Goal: Information Seeking & Learning: Check status

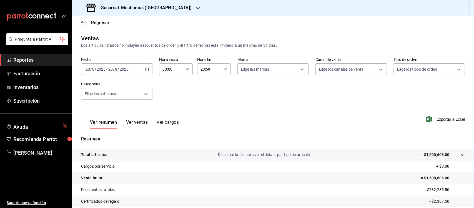
scroll to position [58, 0]
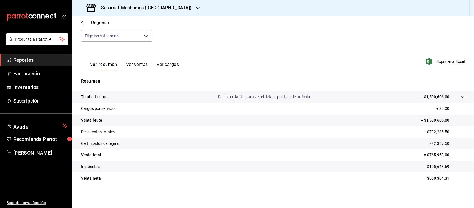
click at [140, 9] on h3 "Sucursal: Mochomos ([GEOGRAPHIC_DATA])" at bounding box center [144, 7] width 95 height 7
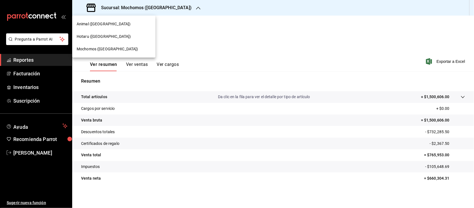
click at [85, 47] on span "Mochomos ([GEOGRAPHIC_DATA])" at bounding box center [108, 49] width 62 height 6
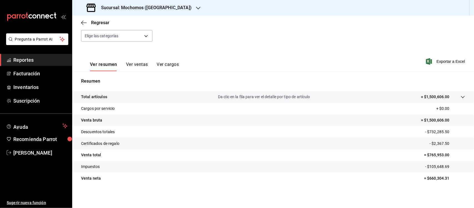
click at [132, 3] on div "Sucursal: Mochomos ([GEOGRAPHIC_DATA])" at bounding box center [140, 8] width 126 height 16
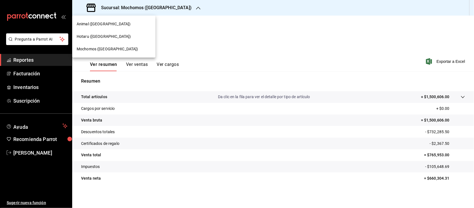
click at [97, 27] on div "Animal ([GEOGRAPHIC_DATA])" at bounding box center [113, 24] width 83 height 12
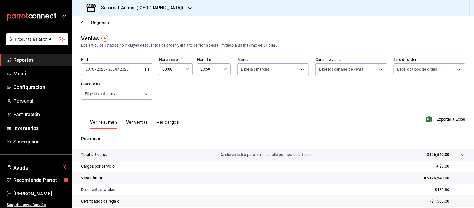
click at [29, 61] on span "Reportes" at bounding box center [40, 59] width 54 height 7
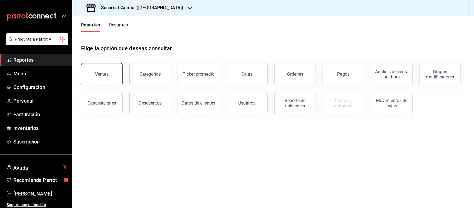
click at [104, 81] on button "Ventas" at bounding box center [102, 74] width 42 height 22
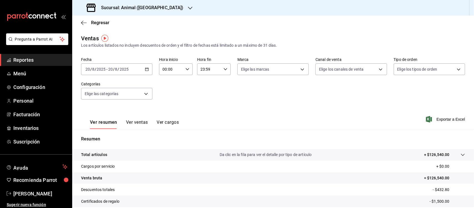
click at [143, 68] on div "[DATE] [DATE] - [DATE] [DATE]" at bounding box center [116, 69] width 71 height 12
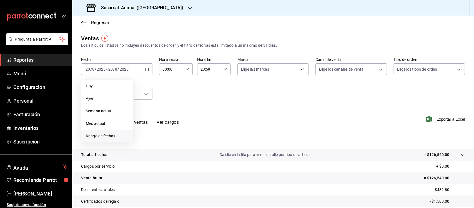
click at [101, 135] on span "Rango de fechas" at bounding box center [107, 136] width 43 height 6
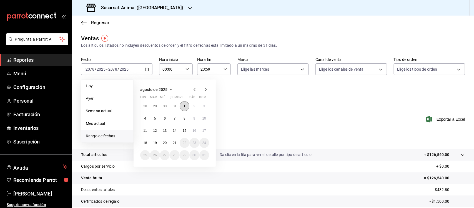
click at [187, 106] on button "1" at bounding box center [185, 106] width 10 height 10
click at [174, 141] on abbr "21" at bounding box center [175, 143] width 4 height 4
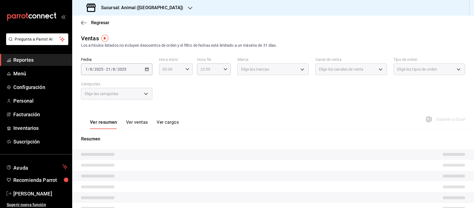
click at [185, 68] on icon "button" at bounding box center [187, 69] width 4 height 4
click at [167, 110] on button "05" at bounding box center [166, 115] width 14 height 11
type input "05:00"
click at [185, 84] on span "00" at bounding box center [183, 83] width 8 height 4
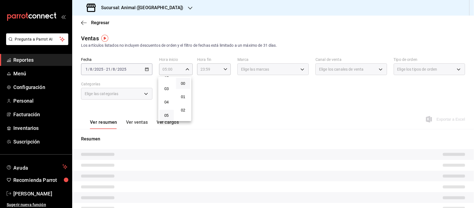
click at [219, 71] on div at bounding box center [237, 104] width 474 height 208
click at [194, 91] on div "Fecha [DATE] [DATE] - [DATE] [DATE] Hora inicio 05:00 Hora inicio Hora fin 23:5…" at bounding box center [273, 81] width 384 height 49
click at [256, 70] on span "Elige las marcas" at bounding box center [255, 69] width 28 height 6
click at [183, 62] on div "Hora inicio 05:00 Hora inicio" at bounding box center [176, 66] width 34 height 18
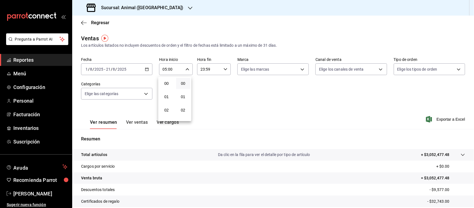
scroll to position [65, 0]
click at [215, 69] on div at bounding box center [237, 104] width 474 height 208
click at [210, 70] on input "23:59" at bounding box center [209, 69] width 24 height 11
click at [204, 89] on span "05" at bounding box center [204, 89] width 8 height 4
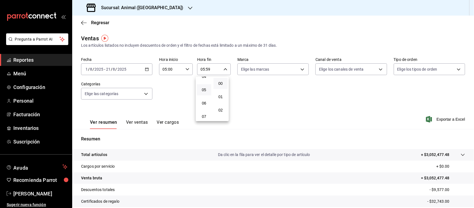
click at [222, 85] on button "00" at bounding box center [221, 83] width 14 height 11
type input "05:00"
click at [249, 91] on div at bounding box center [237, 104] width 474 height 208
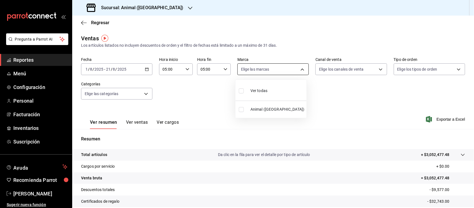
click at [300, 67] on body "Pregunta a Parrot AI Reportes Menú Configuración Personal Facturación Inventari…" at bounding box center [237, 104] width 474 height 208
click at [239, 91] on input "checkbox" at bounding box center [241, 90] width 5 height 5
checkbox input "true"
type input "96838179-8fbb-4073-aae3-1789726318c8"
checkbox input "true"
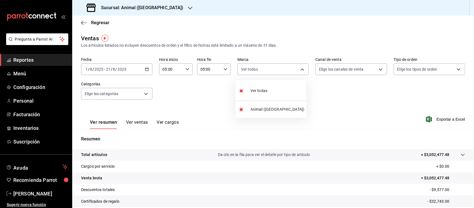
drag, startPoint x: 338, startPoint y: 99, endPoint x: 331, endPoint y: 106, distance: 9.6
click at [338, 99] on div at bounding box center [237, 104] width 474 height 208
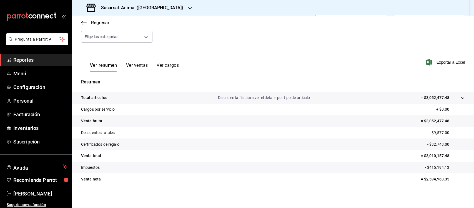
scroll to position [58, 0]
drag, startPoint x: 79, startPoint y: 97, endPoint x: 427, endPoint y: 188, distance: 359.3
click at [427, 188] on div "Total artículos Da clic en la fila para ver el detalle por tipo de artículo + $…" at bounding box center [273, 140] width 402 height 99
copy tbody
click at [27, 58] on span "Reportes" at bounding box center [40, 59] width 54 height 7
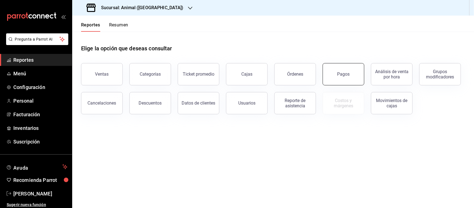
click at [336, 69] on button "Pagos" at bounding box center [344, 74] width 42 height 22
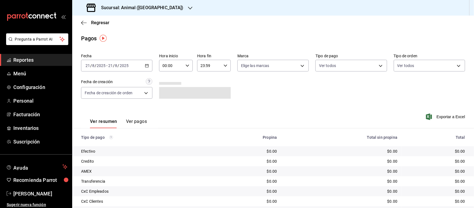
click at [145, 67] on icon "button" at bounding box center [147, 66] width 4 height 4
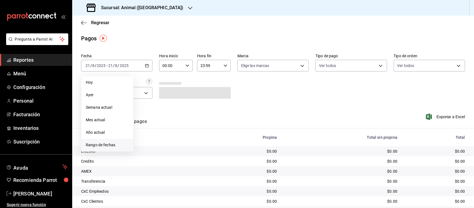
click at [111, 141] on li "Rango de fechas" at bounding box center [107, 145] width 52 height 12
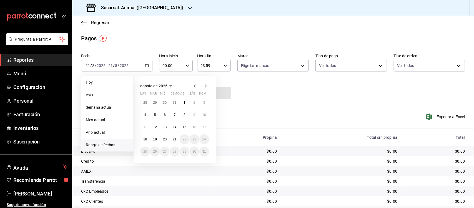
click at [185, 61] on div "00:00 Hora inicio" at bounding box center [176, 66] width 34 height 12
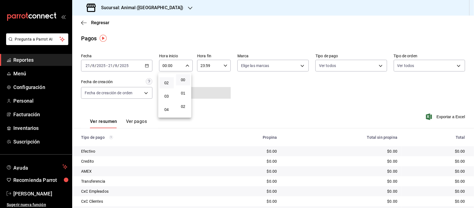
scroll to position [35, 0]
click at [168, 111] on span "05" at bounding box center [167, 111] width 8 height 4
type input "05:00"
click at [184, 77] on button "00" at bounding box center [183, 79] width 14 height 11
click at [224, 65] on div at bounding box center [237, 104] width 474 height 208
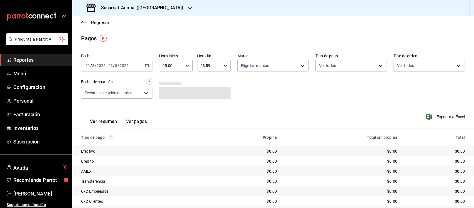
click at [224, 65] on icon "button" at bounding box center [226, 66] width 4 height 4
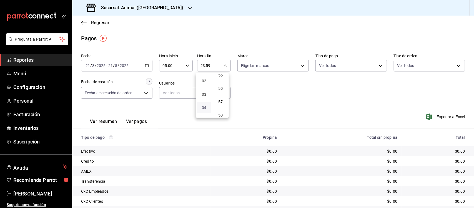
scroll to position [60, 0]
click at [206, 86] on span "05" at bounding box center [204, 86] width 8 height 4
click at [221, 78] on span "00" at bounding box center [221, 79] width 8 height 4
type input "05:00"
click at [260, 101] on div at bounding box center [237, 104] width 474 height 208
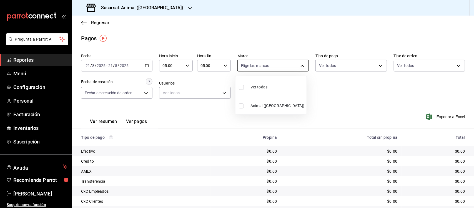
click at [262, 67] on body "Pregunta a Parrot AI Reportes Menú Configuración Personal Facturación Inventari…" at bounding box center [237, 104] width 474 height 208
click at [240, 88] on input "checkbox" at bounding box center [241, 87] width 5 height 5
checkbox input "true"
type input "96838179-8fbb-4073-aae3-1789726318c8"
checkbox input "true"
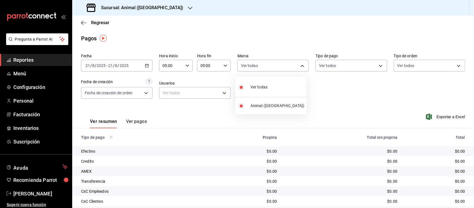
click at [348, 88] on div at bounding box center [237, 104] width 474 height 208
click at [146, 66] on icon "button" at bounding box center [147, 66] width 4 height 4
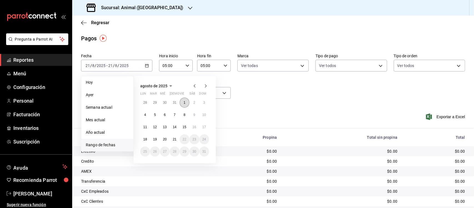
click at [185, 102] on abbr "1" at bounding box center [185, 103] width 2 height 4
click at [174, 139] on abbr "21" at bounding box center [175, 139] width 4 height 4
type input "00:00"
type input "23:59"
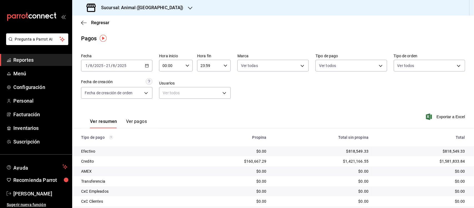
click at [219, 61] on div "23:59 Hora fin" at bounding box center [214, 66] width 34 height 12
click at [177, 67] on div at bounding box center [237, 104] width 474 height 208
click at [172, 66] on input "00:00" at bounding box center [171, 65] width 24 height 11
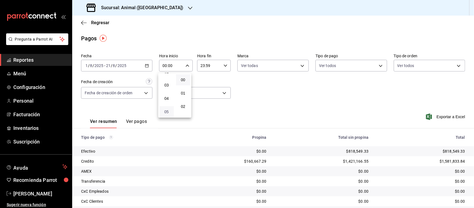
click at [165, 109] on span "05" at bounding box center [167, 111] width 8 height 4
type input "05:00"
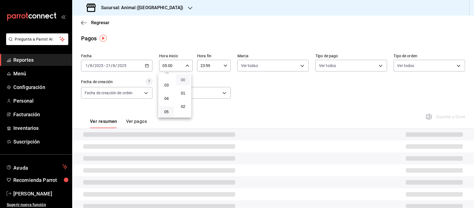
click at [182, 79] on span "00" at bounding box center [183, 79] width 8 height 4
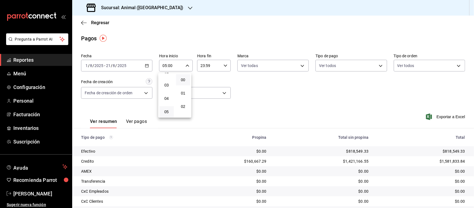
click at [220, 64] on div at bounding box center [237, 104] width 474 height 208
click at [224, 66] on icon "button" at bounding box center [226, 66] width 4 height 4
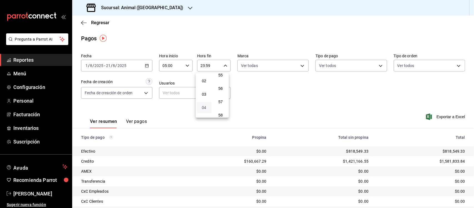
scroll to position [60, 0]
click at [206, 84] on span "05" at bounding box center [204, 86] width 8 height 4
click at [220, 81] on span "00" at bounding box center [221, 79] width 8 height 4
type input "05:00"
click at [281, 70] on div at bounding box center [237, 104] width 474 height 208
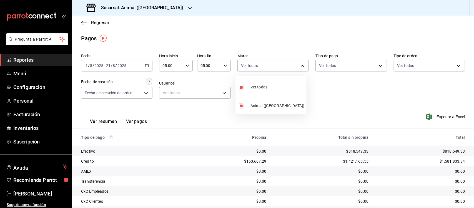
click at [282, 67] on body "Pregunta a Parrot AI Reportes Menú Configuración Personal Facturación Inventari…" at bounding box center [237, 104] width 474 height 208
click at [376, 99] on div at bounding box center [237, 104] width 474 height 208
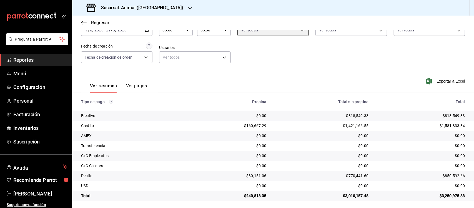
scroll to position [37, 0]
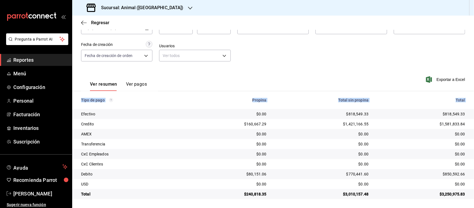
drag, startPoint x: 80, startPoint y: 114, endPoint x: 457, endPoint y: 200, distance: 387.4
click at [457, 200] on main "Regresar Pagos Fecha [DATE] [DATE] - [DATE] [DATE] Hora inicio 05:00 Hora inici…" at bounding box center [273, 92] width 402 height 229
copy thead "Tipo de pago Propina Total sin propina Total"
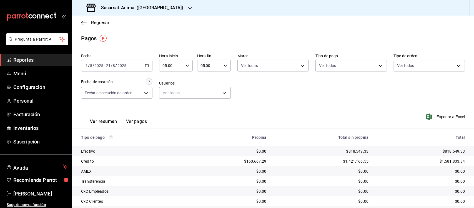
click at [143, 6] on h3 "Sucursal: Animal ([GEOGRAPHIC_DATA])" at bounding box center [140, 7] width 87 height 7
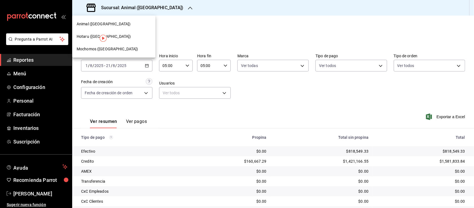
click at [81, 49] on span "Mochomos ([GEOGRAPHIC_DATA])" at bounding box center [108, 49] width 62 height 6
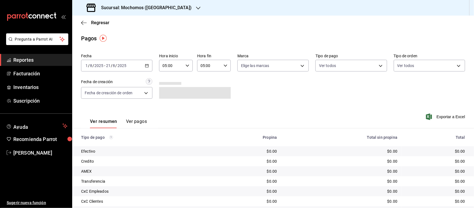
click at [149, 66] on div "[DATE] [DATE] - [DATE] [DATE]" at bounding box center [116, 66] width 71 height 12
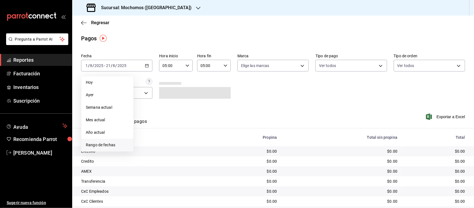
click at [109, 144] on span "Rango de fechas" at bounding box center [107, 145] width 43 height 6
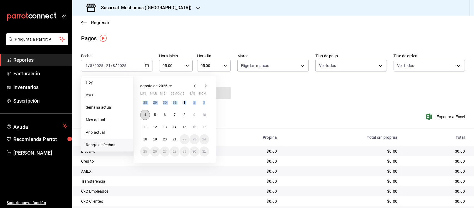
drag, startPoint x: 138, startPoint y: 112, endPoint x: 141, endPoint y: 115, distance: 3.7
click at [140, 114] on div "[DATE] lun mar mié jue vie sáb dom 28 29 30 31 1 2 3 4 5 6 7 8 9 10 11 12 13 14…" at bounding box center [175, 119] width 82 height 87
click at [184, 104] on button "1" at bounding box center [185, 102] width 10 height 10
click at [174, 139] on abbr "21" at bounding box center [175, 139] width 4 height 4
type input "00:00"
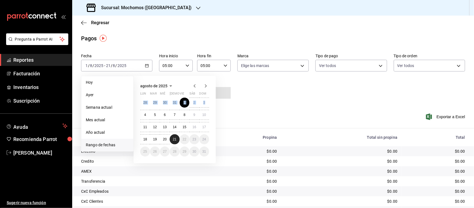
type input "23:59"
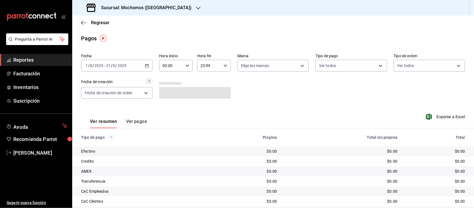
click at [186, 64] on icon "button" at bounding box center [187, 66] width 4 height 4
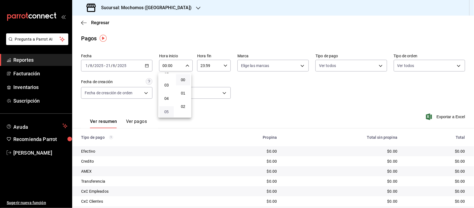
click at [167, 110] on span "05" at bounding box center [167, 111] width 8 height 4
type input "05:00"
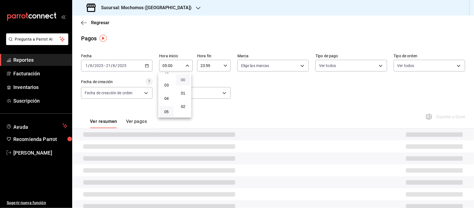
click at [181, 80] on span "00" at bounding box center [183, 79] width 8 height 4
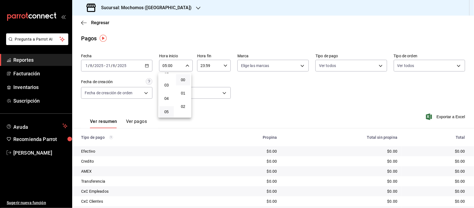
click at [226, 66] on div at bounding box center [237, 104] width 474 height 208
click at [224, 64] on icon "button" at bounding box center [226, 66] width 4 height 4
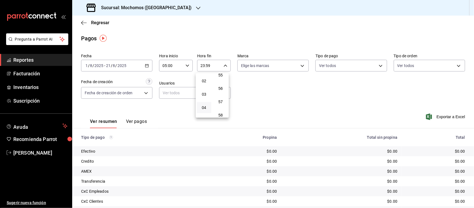
scroll to position [60, 0]
click at [204, 86] on button "05" at bounding box center [204, 86] width 14 height 11
click at [222, 79] on span "00" at bounding box center [221, 79] width 8 height 4
type input "05:00"
click at [256, 89] on div at bounding box center [237, 104] width 474 height 208
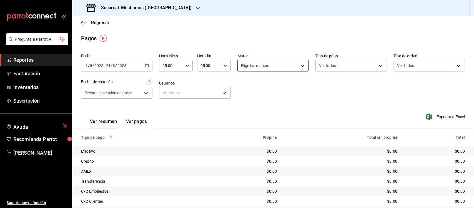
click at [266, 67] on body "Pregunta a Parrot AI Reportes Facturación Inventarios Suscripción Ayuda Recomie…" at bounding box center [237, 104] width 474 height 208
click at [240, 89] on input "checkbox" at bounding box center [241, 87] width 5 height 5
checkbox input "true"
type input "65eb7388-82e4-42fa-8caf-680550c77e6f"
checkbox input "true"
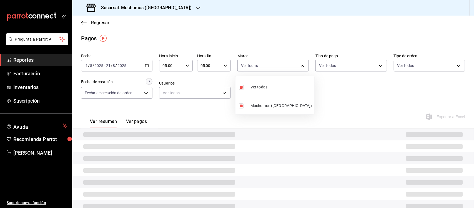
click at [316, 81] on div at bounding box center [237, 104] width 474 height 208
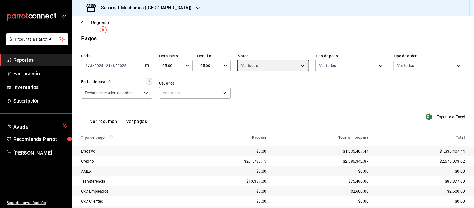
scroll to position [47, 0]
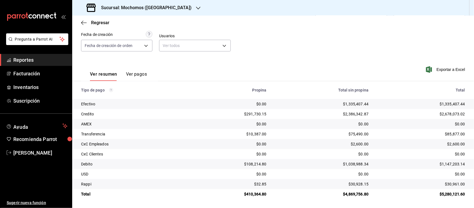
click at [145, 7] on h3 "Sucursal: Mochomos ([GEOGRAPHIC_DATA])" at bounding box center [144, 7] width 95 height 7
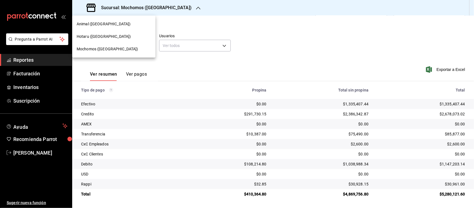
click at [94, 24] on span "Animal ([GEOGRAPHIC_DATA])" at bounding box center [104, 24] width 54 height 6
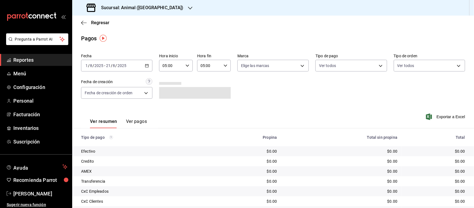
click at [147, 64] on icon "button" at bounding box center [147, 66] width 4 height 4
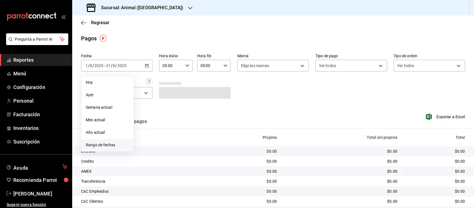
click at [91, 147] on span "Rango de fechas" at bounding box center [107, 145] width 43 height 6
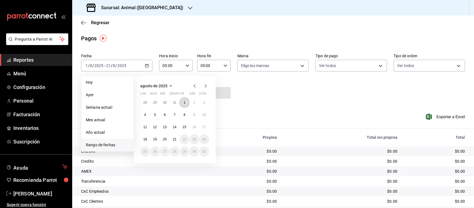
click at [187, 104] on button "1" at bounding box center [185, 102] width 10 height 10
click at [175, 138] on abbr "21" at bounding box center [175, 139] width 4 height 4
type input "00:00"
type input "23:59"
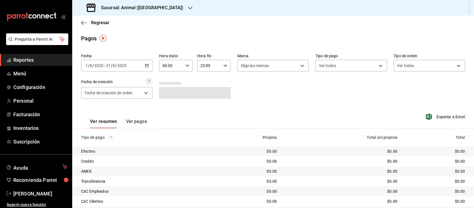
click at [186, 65] on icon "button" at bounding box center [187, 66] width 4 height 4
click at [166, 109] on span "05" at bounding box center [167, 111] width 8 height 4
type input "05:00"
click at [182, 79] on span "00" at bounding box center [183, 79] width 8 height 4
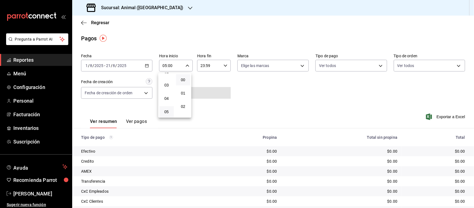
click at [218, 64] on div at bounding box center [237, 104] width 474 height 208
click at [218, 64] on input "23:59" at bounding box center [209, 65] width 24 height 11
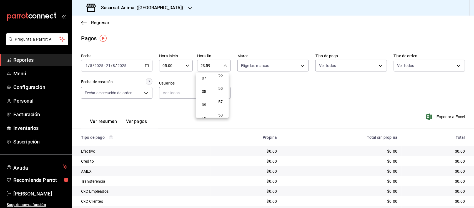
scroll to position [60, 0]
click at [209, 85] on button "05" at bounding box center [204, 86] width 14 height 11
click at [201, 84] on span "05" at bounding box center [204, 86] width 8 height 4
click at [221, 81] on span "00" at bounding box center [221, 79] width 8 height 4
type input "05:00"
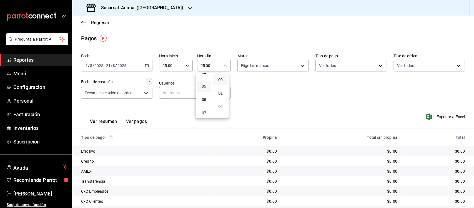
click at [250, 89] on div at bounding box center [237, 104] width 474 height 208
click at [272, 63] on body "Pregunta a Parrot AI Reportes Menú Configuración Personal Facturación Inventari…" at bounding box center [237, 104] width 474 height 208
click at [242, 87] on input "checkbox" at bounding box center [241, 87] width 5 height 5
checkbox input "true"
type input "96838179-8fbb-4073-aae3-1789726318c8"
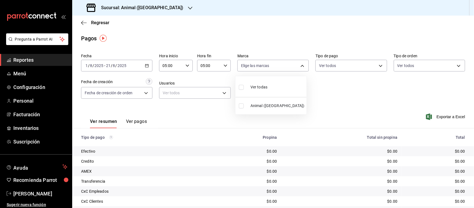
checkbox input "true"
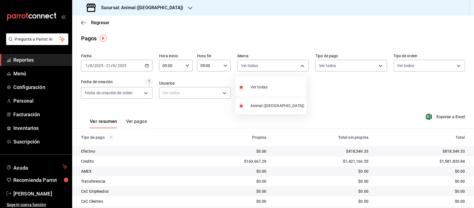
click at [334, 84] on div at bounding box center [237, 104] width 474 height 208
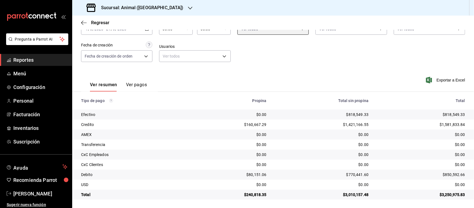
scroll to position [37, 0]
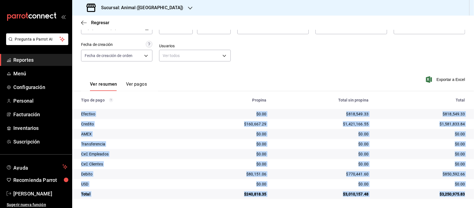
drag, startPoint x: 79, startPoint y: 113, endPoint x: 463, endPoint y: 196, distance: 392.3
click at [463, 196] on tbody "Efectivo $0.00 $818,549.33 $818,549.33 Credito $160,667.29 $1,421,166.55 $1,581…" at bounding box center [273, 154] width 402 height 90
copy tbody "Efectivo $0.00 $818,549.33 $818,549.33 Credito $160,667.29 $1,421,166.55 $1,581…"
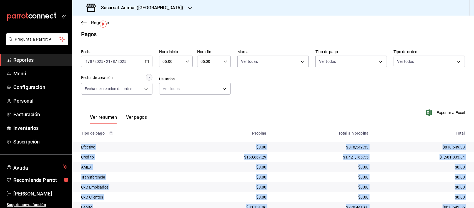
scroll to position [0, 0]
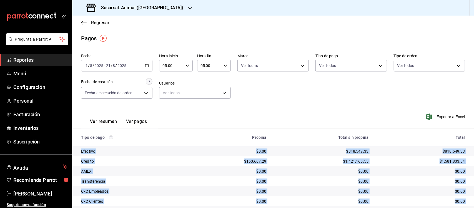
click at [147, 65] on icon "button" at bounding box center [147, 66] width 4 height 4
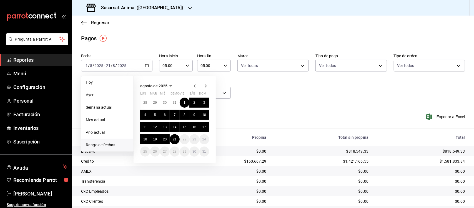
click at [305, 109] on div "Ver resumen Ver pagos Exportar a Excel" at bounding box center [273, 119] width 402 height 29
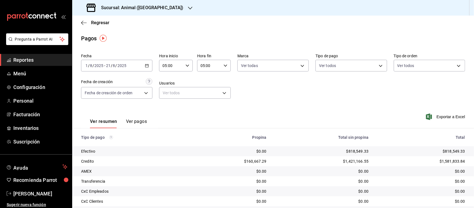
click at [40, 60] on span "Reportes" at bounding box center [40, 59] width 54 height 7
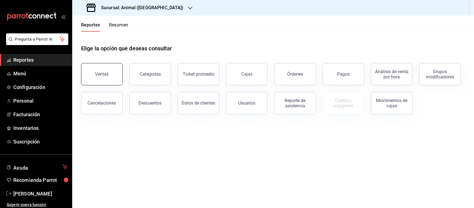
click at [104, 75] on div "Ventas" at bounding box center [102, 73] width 14 height 5
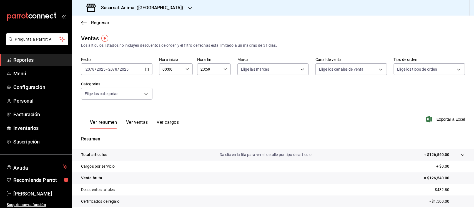
click at [145, 69] on icon "button" at bounding box center [147, 69] width 4 height 4
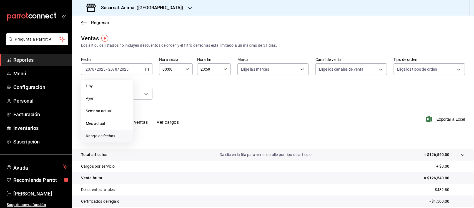
click at [107, 135] on span "Rango de fechas" at bounding box center [107, 136] width 43 height 6
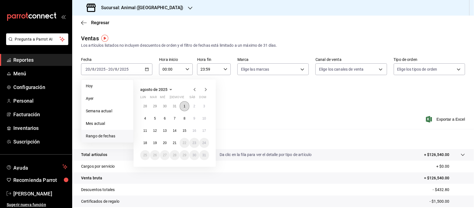
click at [183, 103] on button "1" at bounding box center [185, 106] width 10 height 10
click at [173, 141] on abbr "21" at bounding box center [175, 143] width 4 height 4
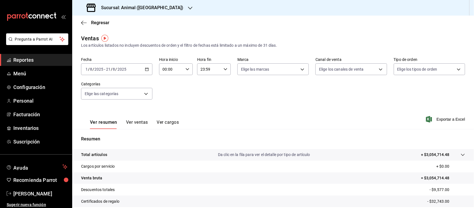
click at [185, 67] on icon "button" at bounding box center [187, 69] width 4 height 4
click at [168, 113] on span "05" at bounding box center [167, 115] width 8 height 4
type input "05:00"
click at [182, 83] on span "00" at bounding box center [183, 83] width 8 height 4
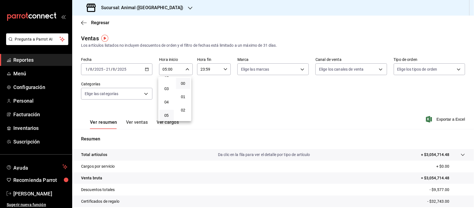
click at [224, 69] on div at bounding box center [237, 104] width 474 height 208
click at [224, 69] on icon "button" at bounding box center [226, 69] width 4 height 4
click at [206, 115] on span "05" at bounding box center [204, 115] width 8 height 4
click at [221, 85] on span "00" at bounding box center [221, 83] width 8 height 4
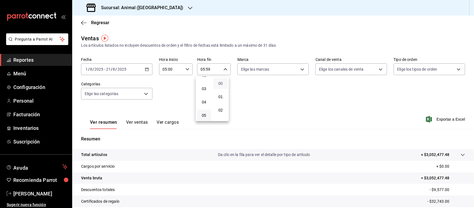
type input "05:00"
click at [272, 99] on div at bounding box center [237, 104] width 474 height 208
click at [280, 67] on body "Pregunta a Parrot AI Reportes Menú Configuración Personal Facturación Inventari…" at bounding box center [237, 104] width 474 height 208
click at [242, 90] on input "checkbox" at bounding box center [241, 90] width 5 height 5
checkbox input "true"
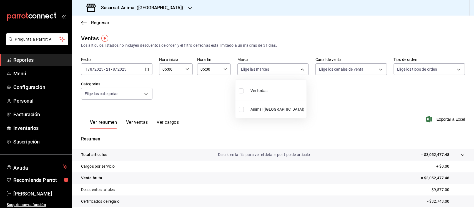
type input "96838179-8fbb-4073-aae3-1789726318c8"
checkbox input "true"
click at [317, 92] on div at bounding box center [237, 104] width 474 height 208
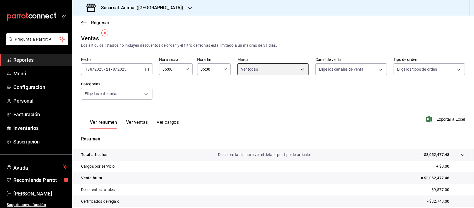
scroll to position [58, 0]
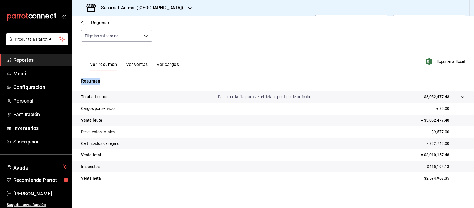
drag, startPoint x: 81, startPoint y: 81, endPoint x: 441, endPoint y: 188, distance: 376.1
click at [441, 188] on div "Resumen Total artículos Da clic en la fila para ver el detalle por tipo de artí…" at bounding box center [273, 134] width 402 height 113
copy p "Resumen"
click at [28, 59] on span "Reportes" at bounding box center [40, 59] width 54 height 7
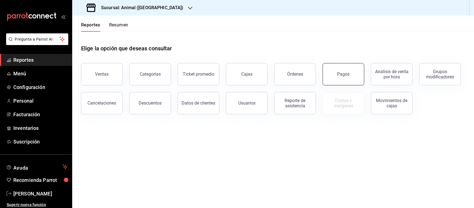
click at [345, 78] on button "Pagos" at bounding box center [344, 74] width 42 height 22
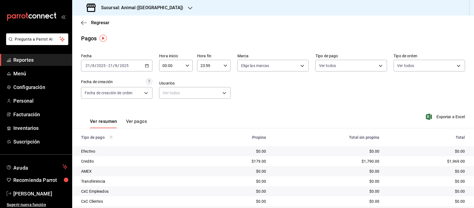
click at [147, 62] on div "[DATE] [DATE] - [DATE] [DATE]" at bounding box center [116, 66] width 71 height 12
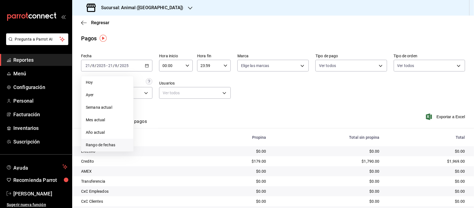
click at [115, 143] on span "Rango de fechas" at bounding box center [107, 145] width 43 height 6
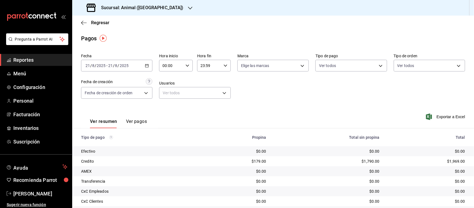
click at [185, 66] on icon "button" at bounding box center [187, 66] width 4 height 4
click at [166, 110] on span "05" at bounding box center [167, 111] width 8 height 4
type input "05:00"
click at [181, 79] on span "00" at bounding box center [183, 79] width 8 height 4
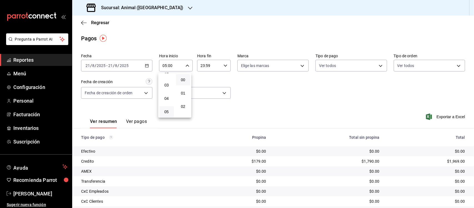
click at [213, 64] on div at bounding box center [237, 104] width 474 height 208
click at [213, 65] on input "23:59" at bounding box center [209, 65] width 24 height 11
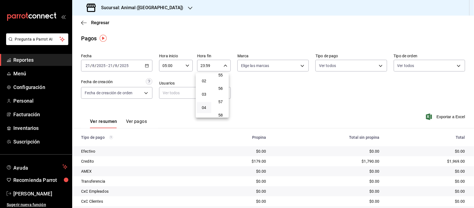
scroll to position [60, 0]
click at [206, 85] on span "05" at bounding box center [204, 86] width 8 height 4
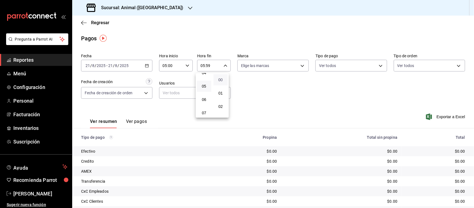
click at [220, 80] on span "00" at bounding box center [221, 79] width 8 height 4
type input "05:00"
click at [294, 62] on div at bounding box center [237, 104] width 474 height 208
click at [296, 67] on body "Pregunta a Parrot AI Reportes Menú Configuración Personal Facturación Inventari…" at bounding box center [237, 104] width 474 height 208
click at [242, 86] on input "checkbox" at bounding box center [241, 87] width 5 height 5
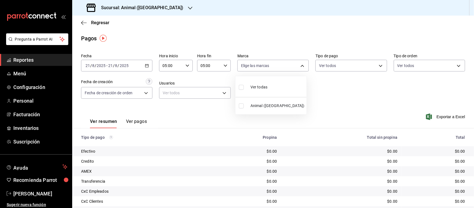
checkbox input "true"
type input "96838179-8fbb-4073-aae3-1789726318c8"
checkbox input "true"
click at [355, 87] on div at bounding box center [237, 104] width 474 height 208
click at [149, 62] on div "[DATE] [DATE] - [DATE] [DATE]" at bounding box center [116, 66] width 71 height 12
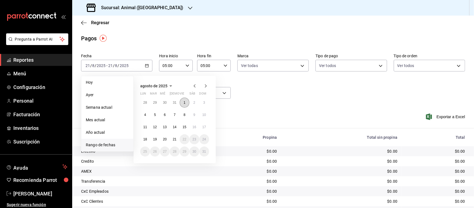
click at [184, 101] on abbr "1" at bounding box center [185, 103] width 2 height 4
click at [173, 137] on abbr "21" at bounding box center [175, 139] width 4 height 4
type input "00:00"
type input "23:59"
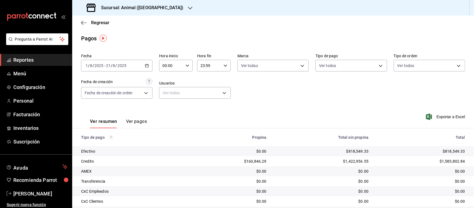
click at [221, 66] on div "23:59 Hora fin" at bounding box center [214, 66] width 34 height 12
click at [167, 64] on div at bounding box center [237, 104] width 474 height 208
click at [170, 64] on input "00:00" at bounding box center [171, 65] width 24 height 11
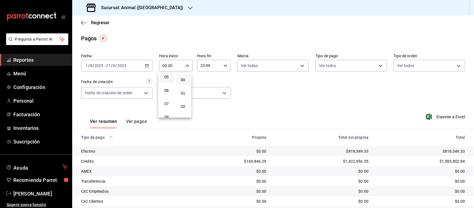
click at [171, 74] on button "05" at bounding box center [166, 76] width 14 height 11
type input "05:00"
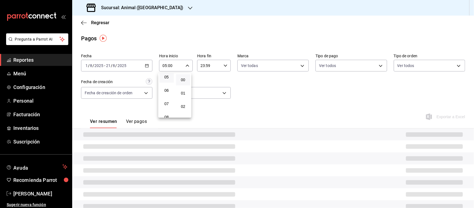
click at [182, 77] on button "00" at bounding box center [183, 79] width 14 height 11
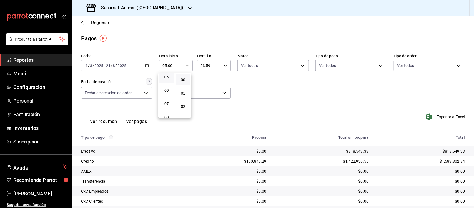
click at [211, 67] on div at bounding box center [237, 104] width 474 height 208
click at [218, 63] on input "23:59" at bounding box center [209, 65] width 24 height 11
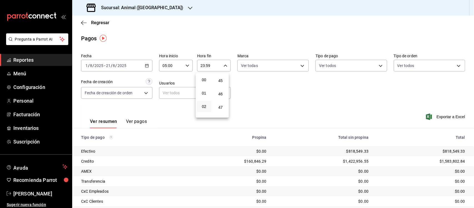
scroll to position [35, 0]
click at [203, 106] on button "05" at bounding box center [204, 111] width 14 height 11
click at [219, 80] on span "00" at bounding box center [221, 79] width 8 height 4
type input "05:00"
click at [294, 64] on div at bounding box center [237, 104] width 474 height 208
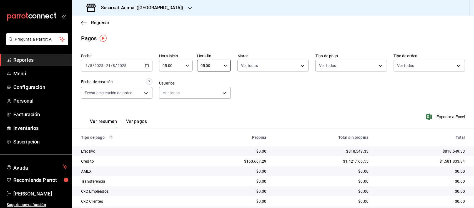
click at [292, 65] on body "Pregunta a Parrot AI Reportes Menú Configuración Personal Facturación Inventari…" at bounding box center [237, 104] width 474 height 208
click at [342, 92] on div at bounding box center [237, 104] width 474 height 208
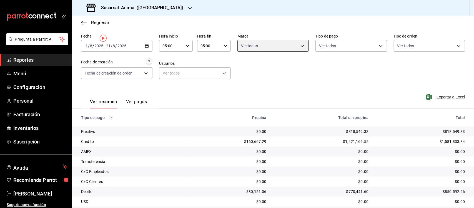
scroll to position [37, 0]
